Goal: Transaction & Acquisition: Register for event/course

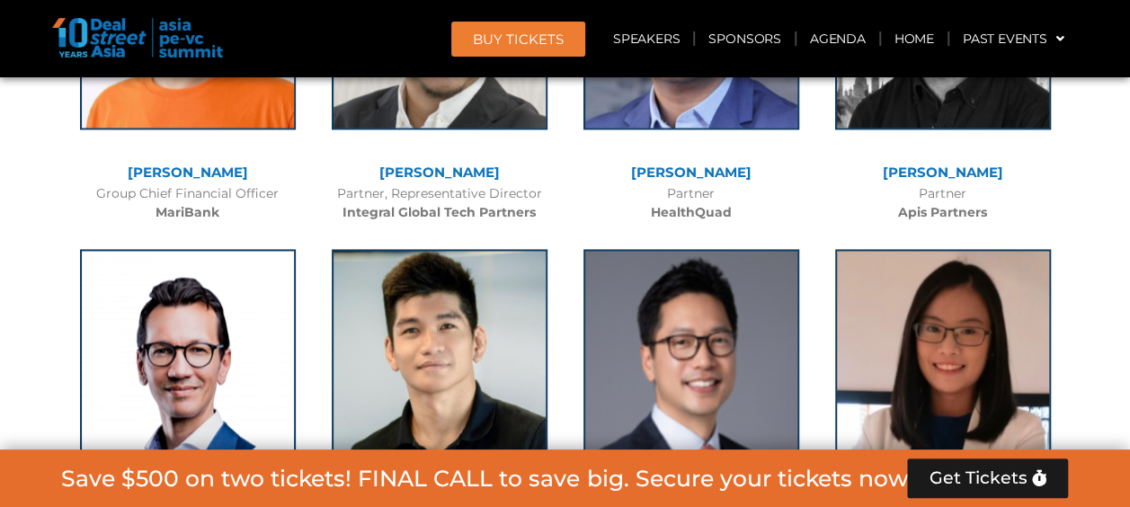
scroll to position [11418, 0]
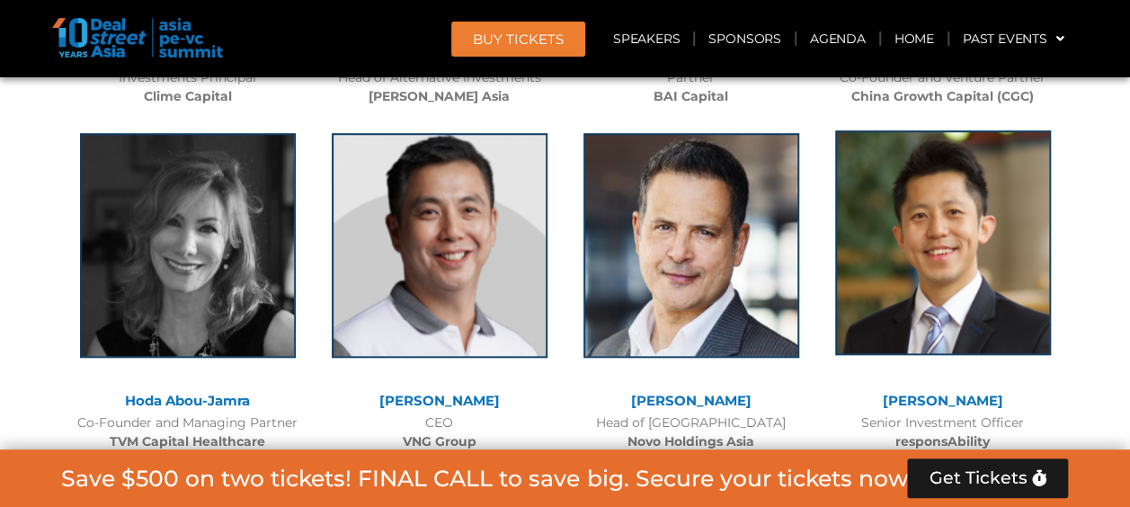
scroll to position [7102, 0]
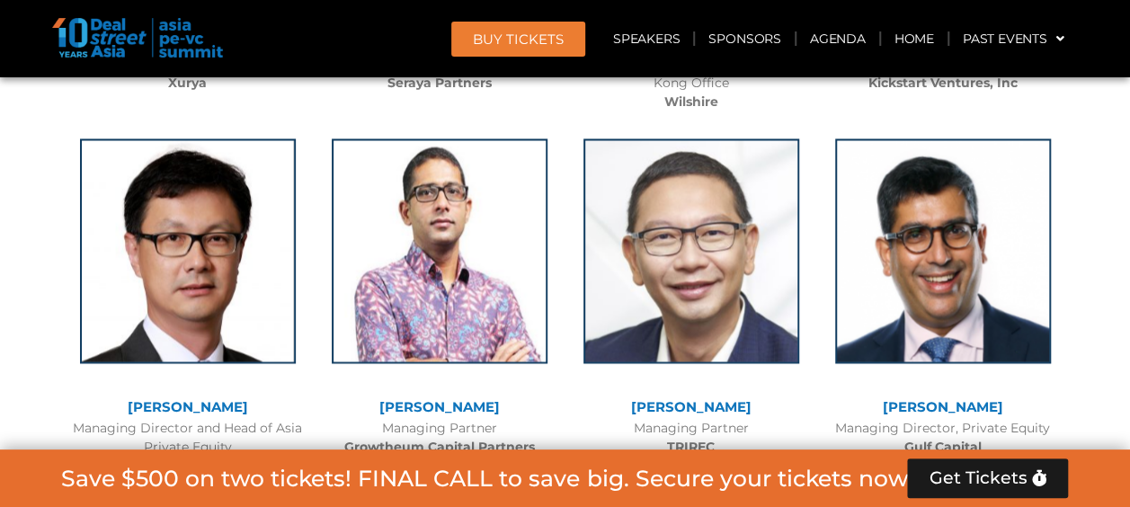
scroll to position [5034, 0]
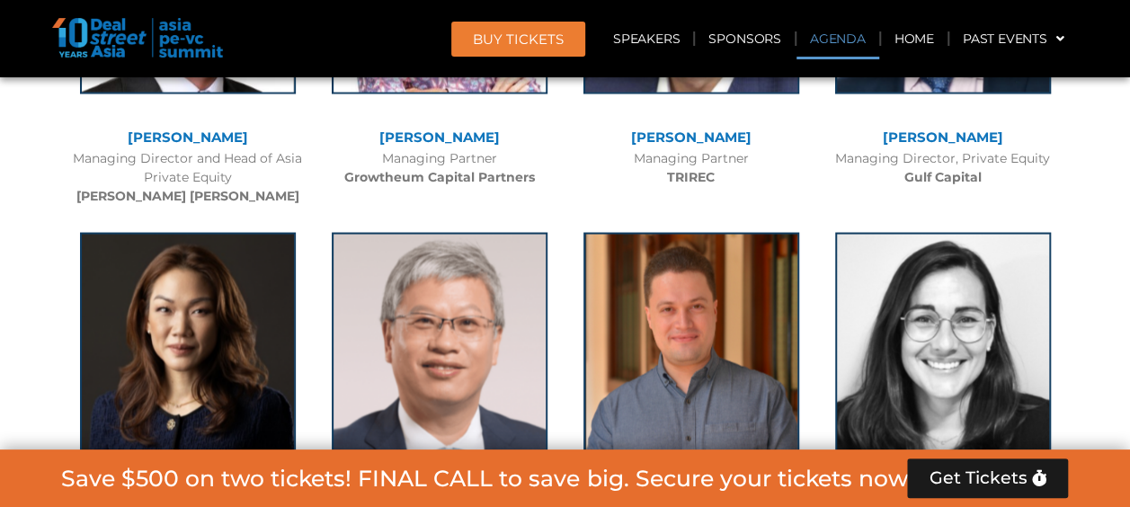
click at [860, 34] on link "Agenda" at bounding box center [838, 38] width 83 height 41
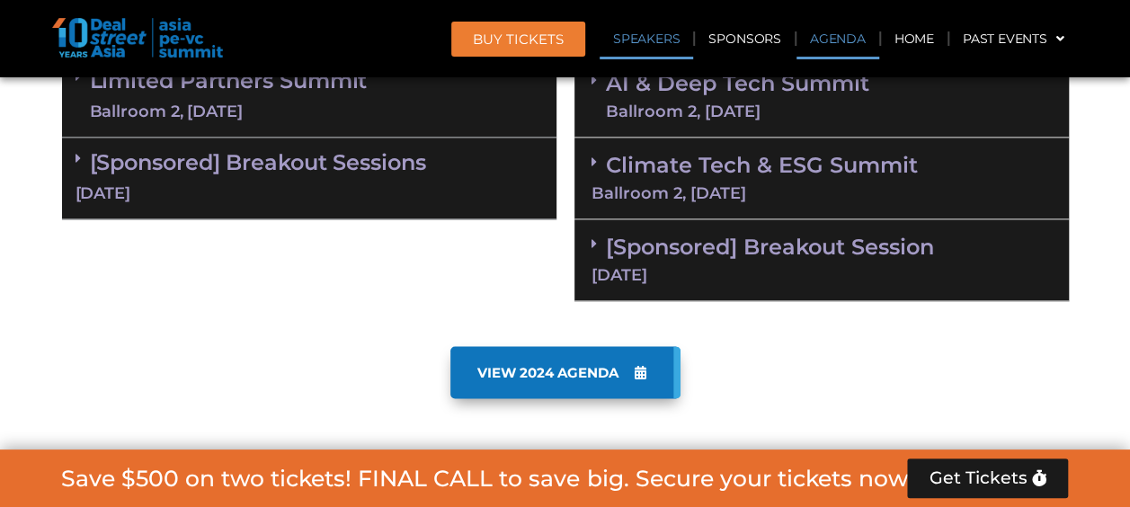
scroll to position [1070, 0]
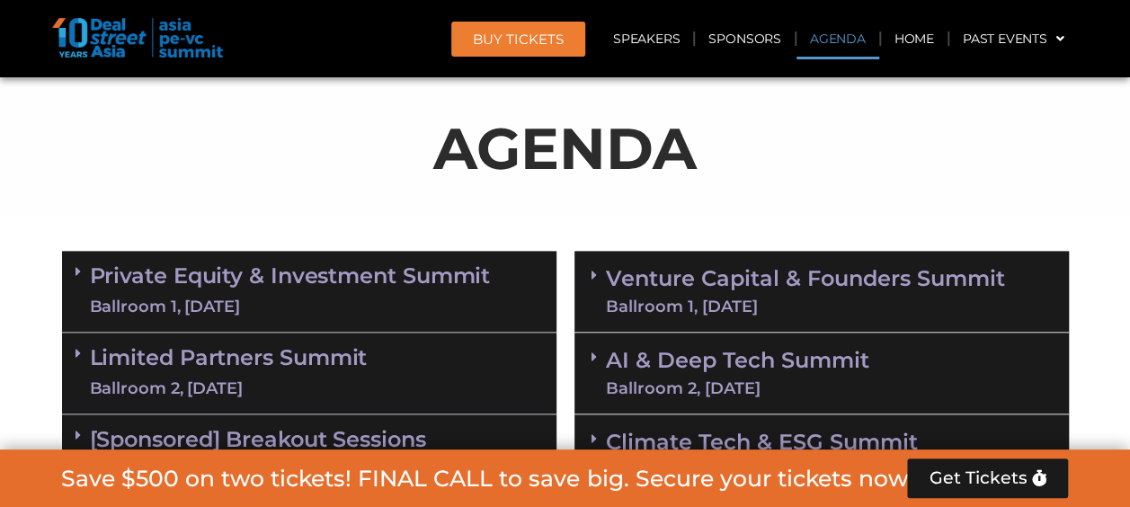
click at [329, 273] on link "Private Equity & Investment Summit Ballroom 1, 10 Sept" at bounding box center [290, 291] width 401 height 54
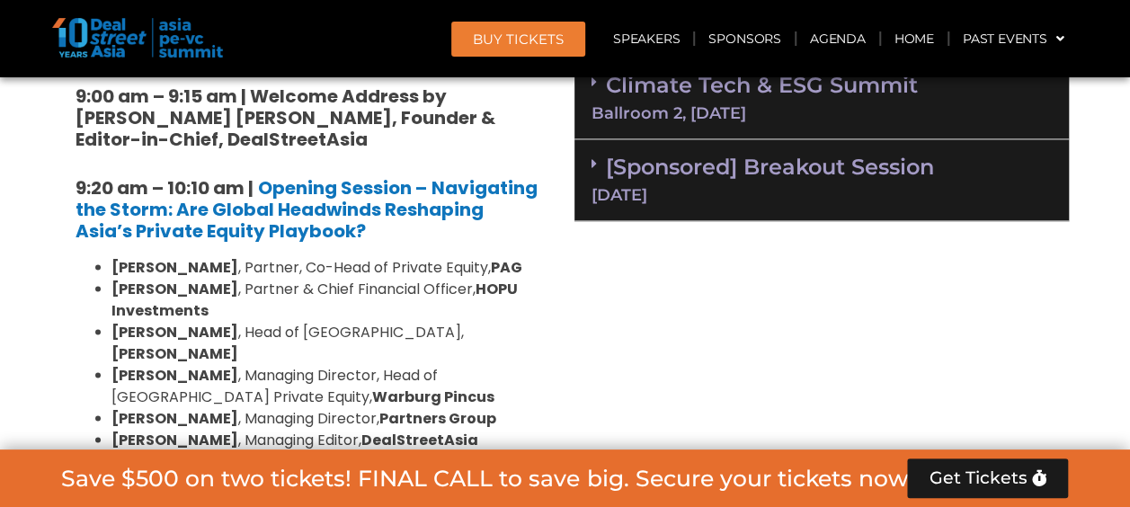
scroll to position [1430, 0]
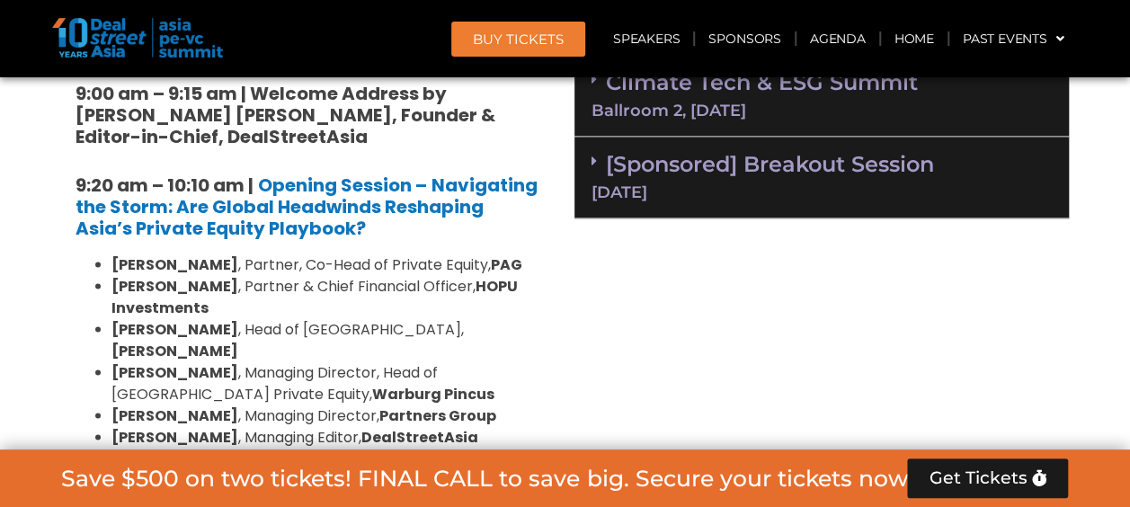
click at [333, 237] on h5 "9:20 am – 10:10 am | Opening Session – Navigating the Storm: Are Global Headwin…" at bounding box center [310, 206] width 468 height 65
click at [333, 236] on h5 "9:20 am – 10:10 am | Opening Session – Navigating the Storm: Are Global Headwin…" at bounding box center [310, 206] width 468 height 65
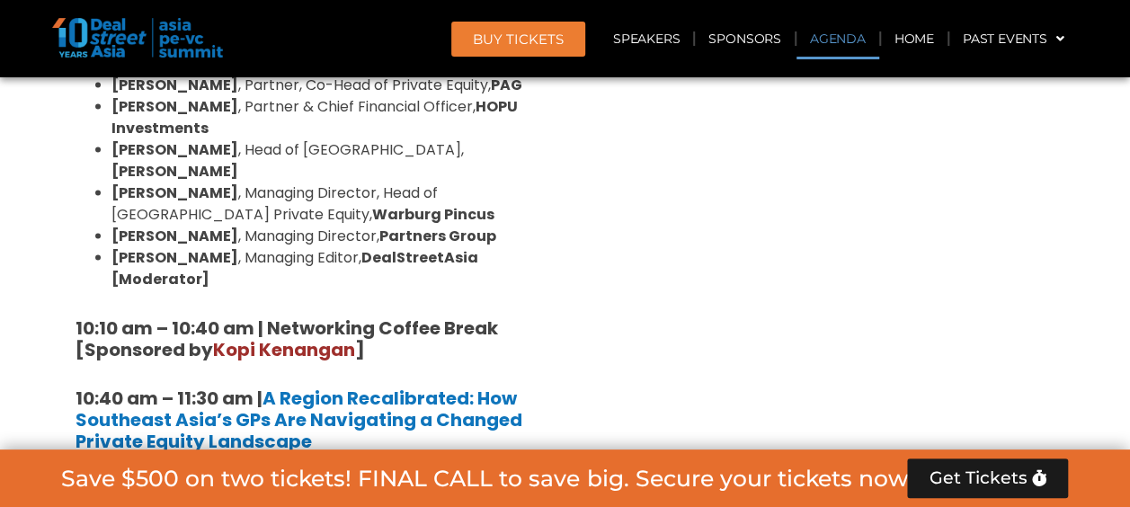
scroll to position [1070, 0]
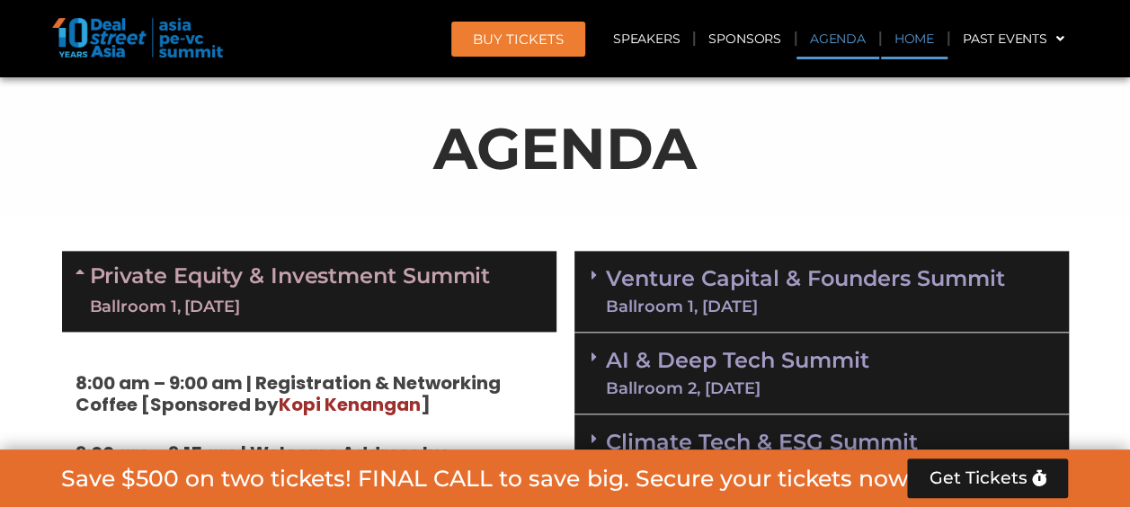
click at [906, 40] on link "Home" at bounding box center [914, 38] width 67 height 41
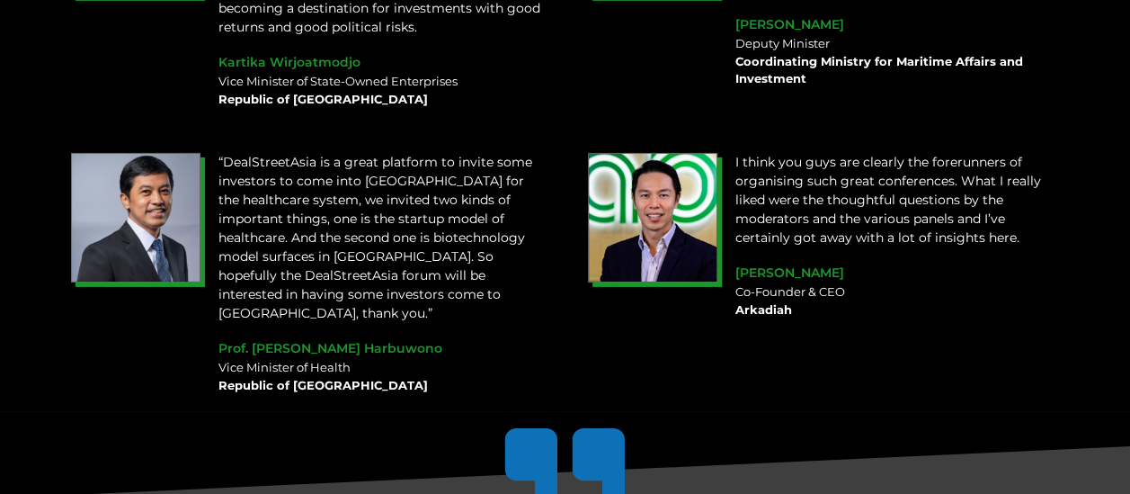
scroll to position [2877, 0]
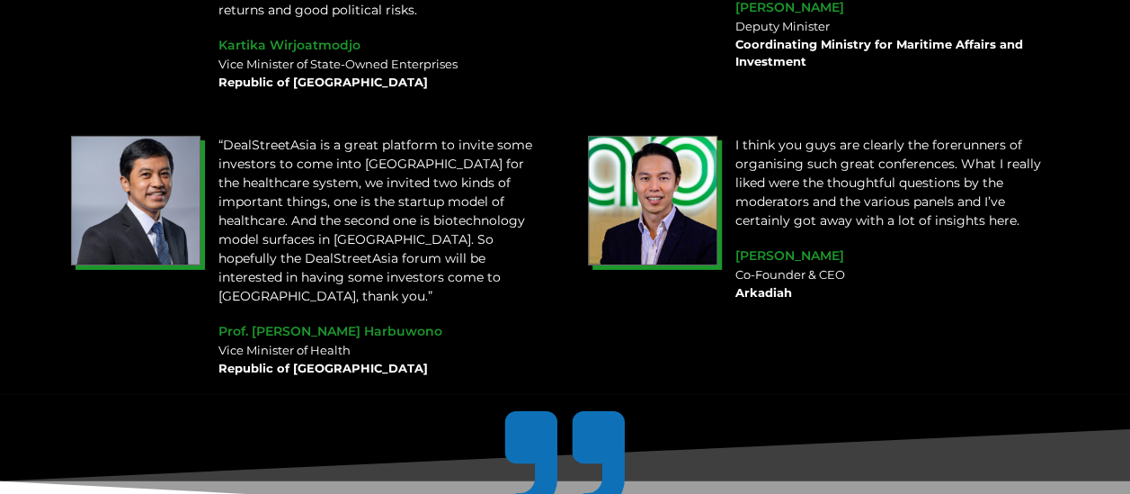
click at [725, 340] on div "I think you guys are clearly the forerunners of organising such great conferenc…" at bounding box center [824, 256] width 490 height 259
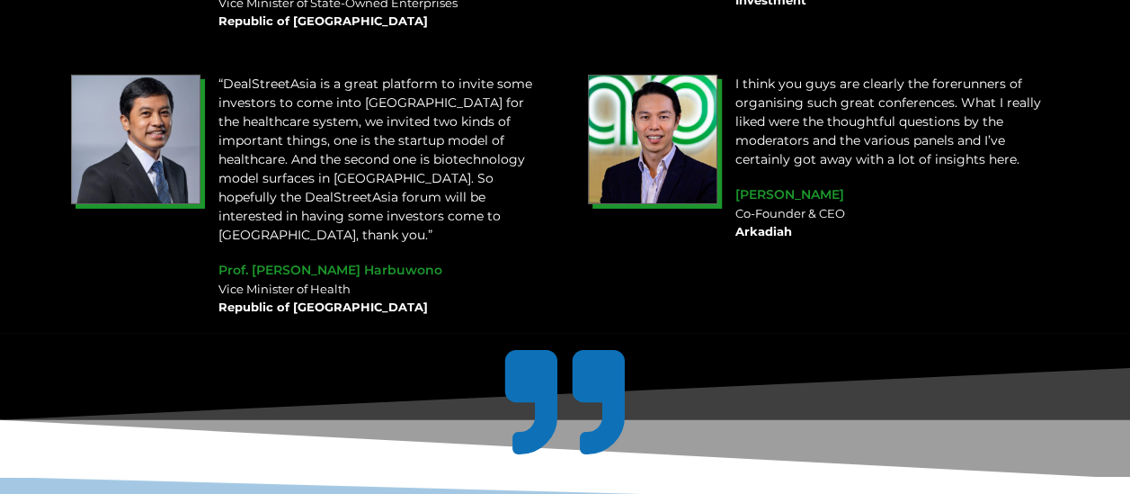
scroll to position [2698, 0]
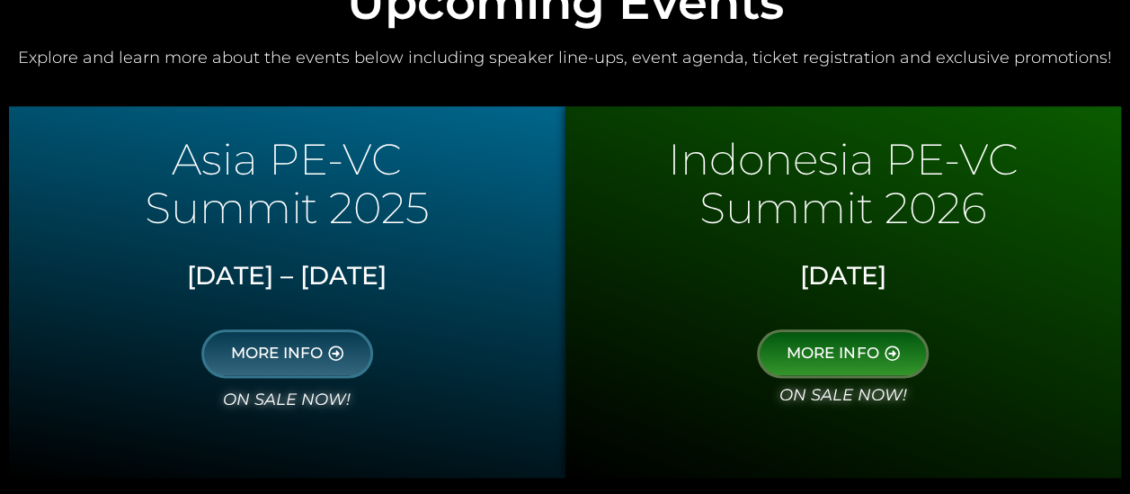
click at [320, 392] on icon "on sale now!" at bounding box center [287, 399] width 128 height 20
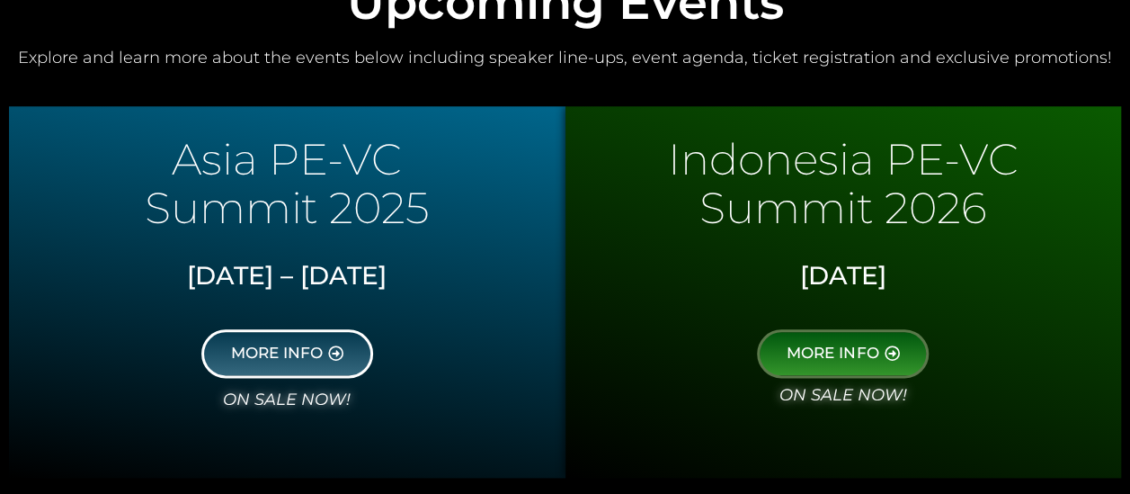
click at [337, 357] on icon at bounding box center [335, 352] width 15 height 15
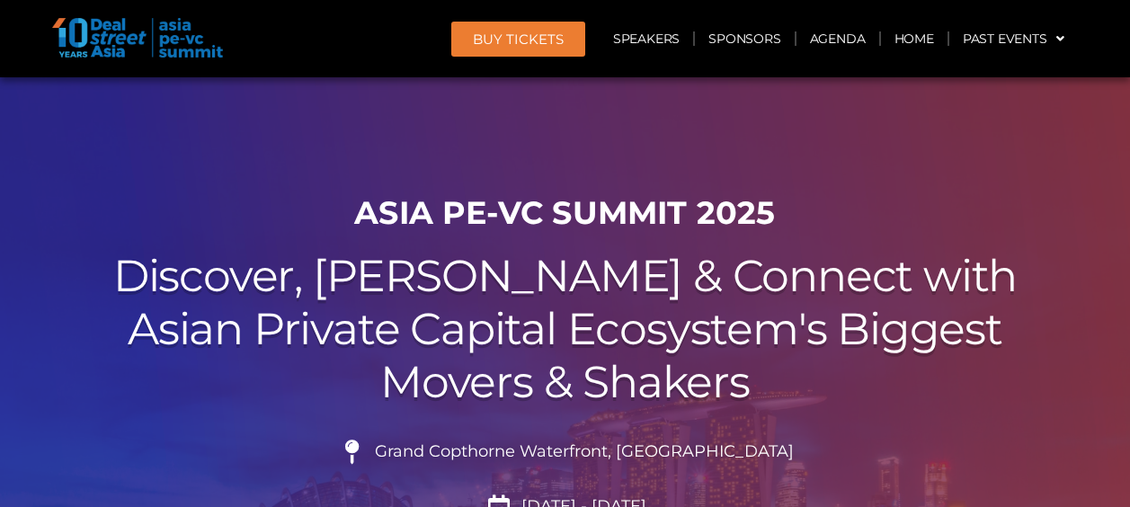
scroll to position [450, 0]
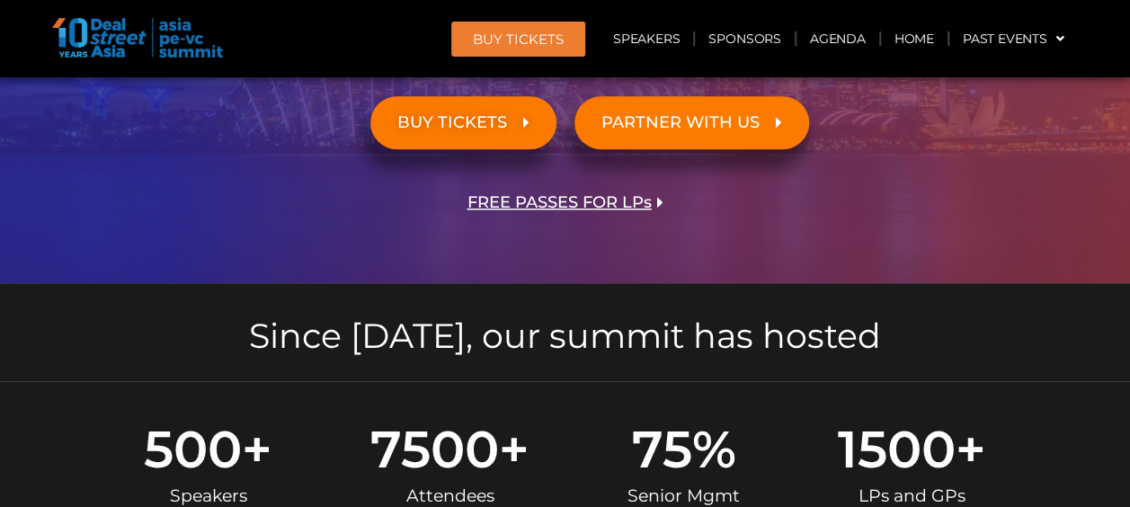
click at [631, 201] on span "FREE PASSES FOR LPs" at bounding box center [560, 202] width 184 height 17
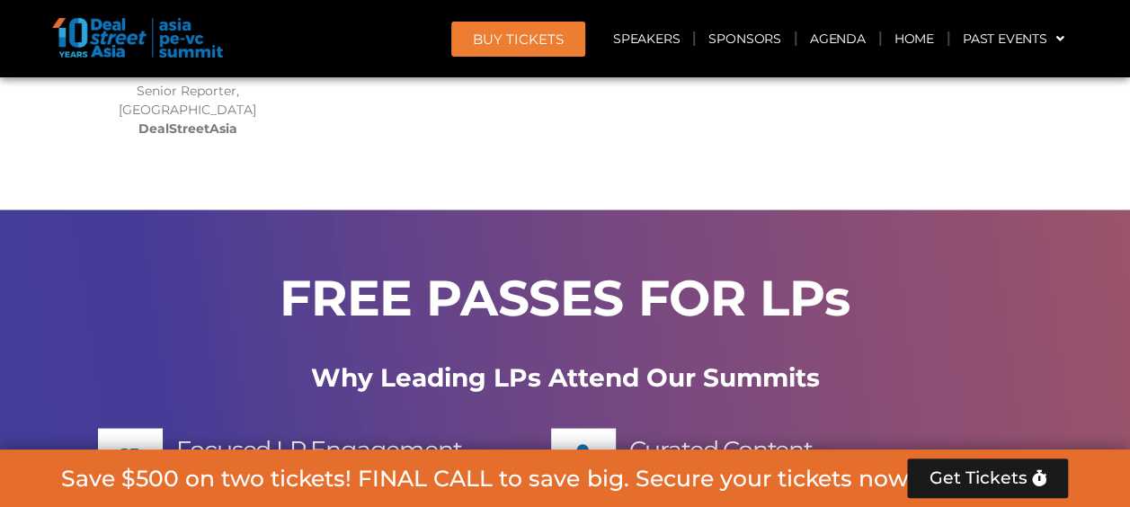
scroll to position [15144, 0]
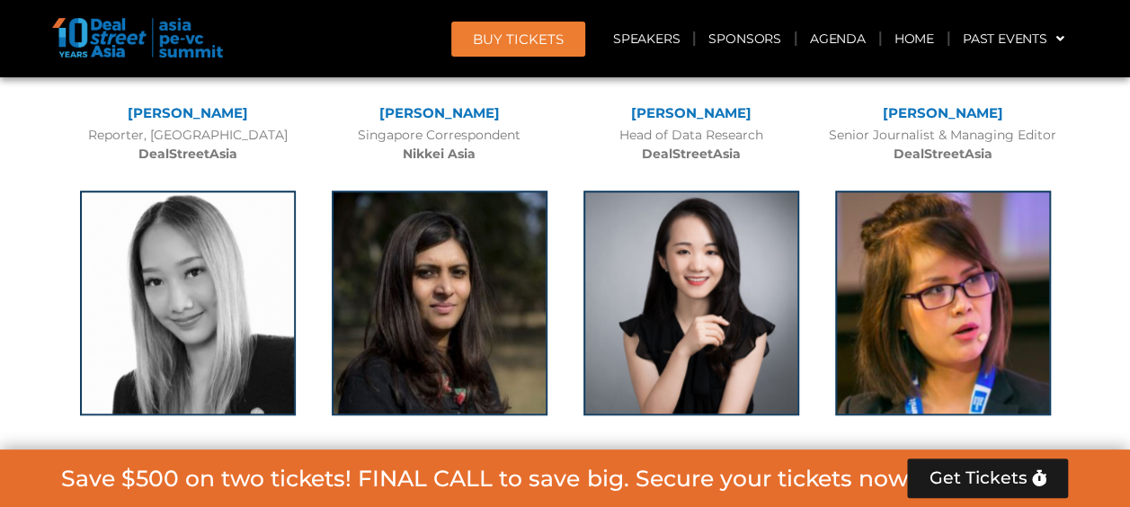
scroll to position [13975, 0]
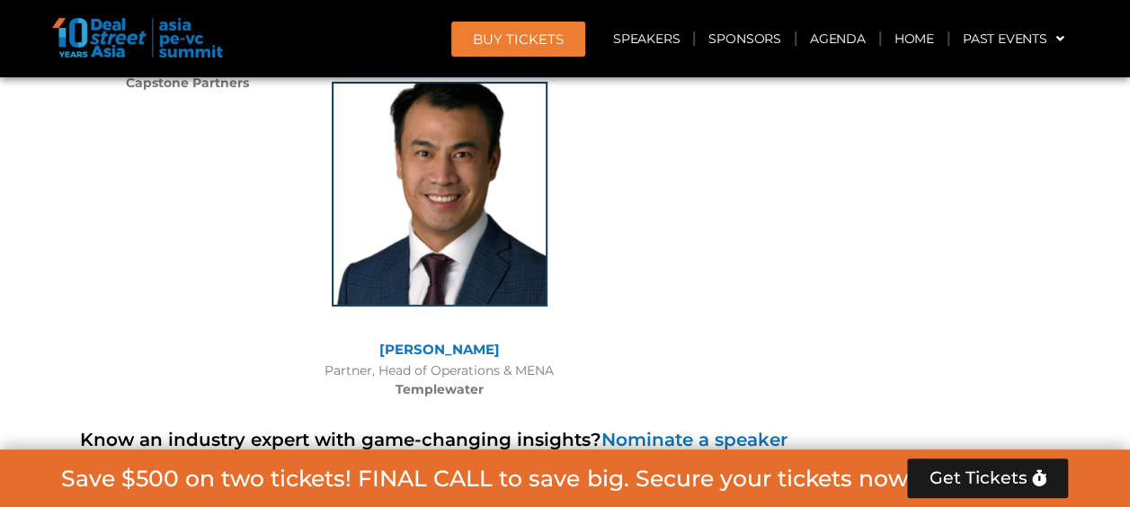
scroll to position [13166, 0]
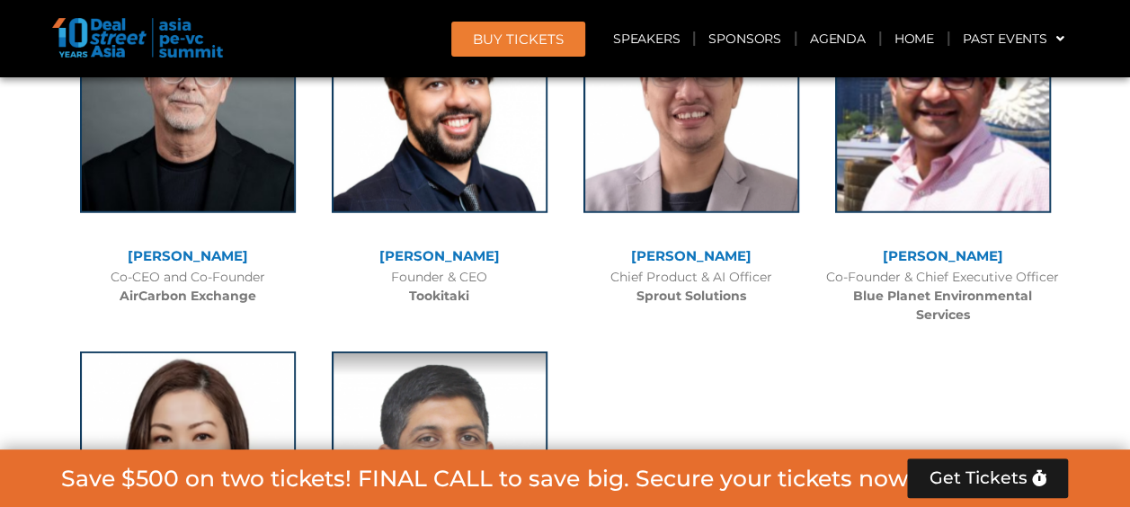
click at [529, 37] on span "BUY Tickets" at bounding box center [518, 38] width 91 height 13
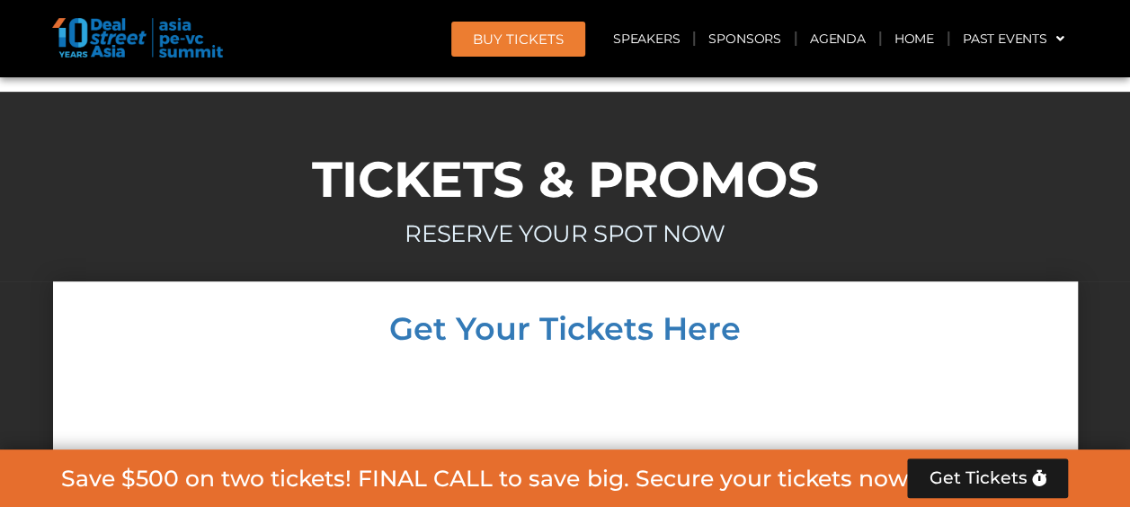
scroll to position [17440, 0]
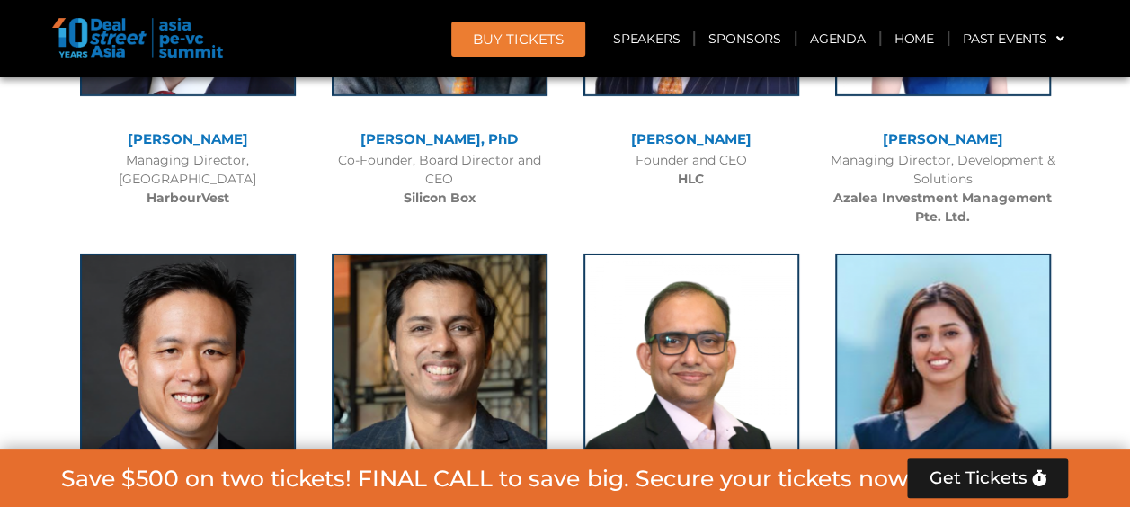
scroll to position [9617, 0]
